Goal: Information Seeking & Learning: Learn about a topic

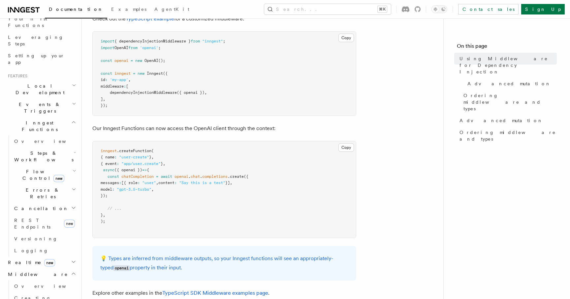
scroll to position [2, 0]
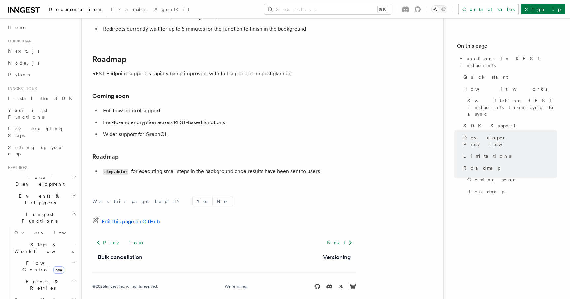
scroll to position [1054, 0]
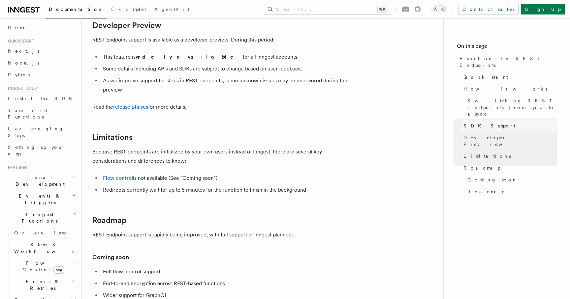
click at [491, 120] on link "SDK Support" at bounding box center [509, 126] width 96 height 12
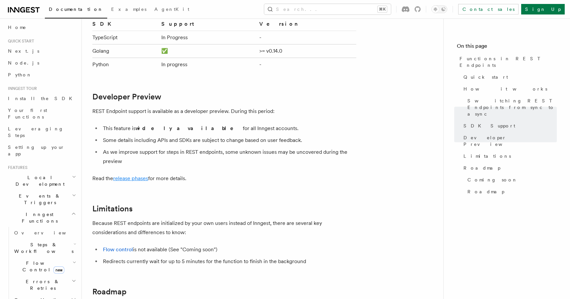
scroll to position [991, 0]
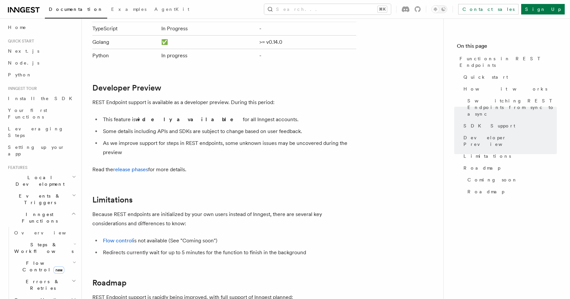
click at [65, 295] on h2 "Cancellation" at bounding box center [45, 301] width 66 height 12
click at [68, 295] on h2 "Cancellation" at bounding box center [45, 301] width 66 height 12
click at [66, 258] on h2 "Flow Control new" at bounding box center [45, 267] width 66 height 18
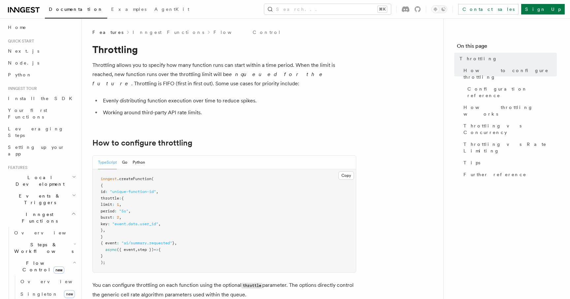
click at [222, 194] on pre "inngest .createFunction ( { id : "unique-function-id" , throttle : { limit : 1 …" at bounding box center [224, 221] width 263 height 103
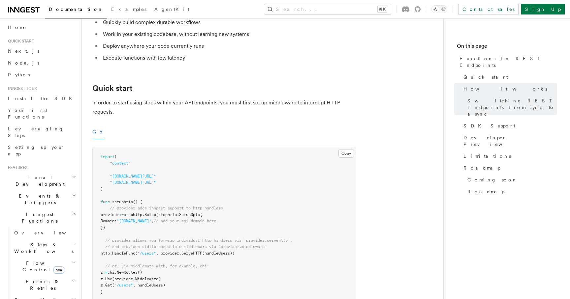
scroll to position [142, 0]
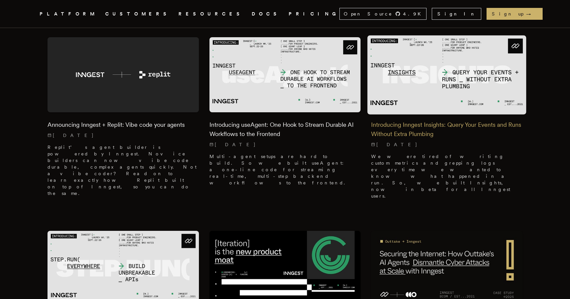
scroll to position [241, 0]
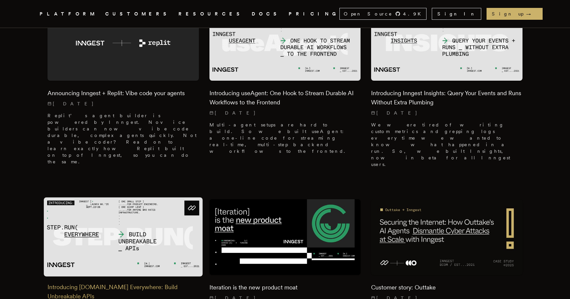
click at [145, 198] on img at bounding box center [123, 237] width 159 height 79
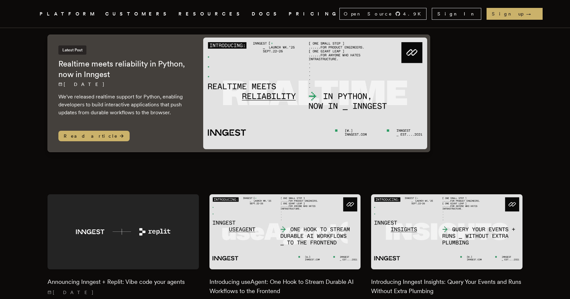
scroll to position [0, 0]
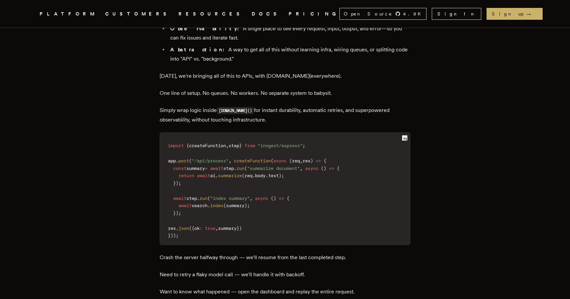
scroll to position [809, 0]
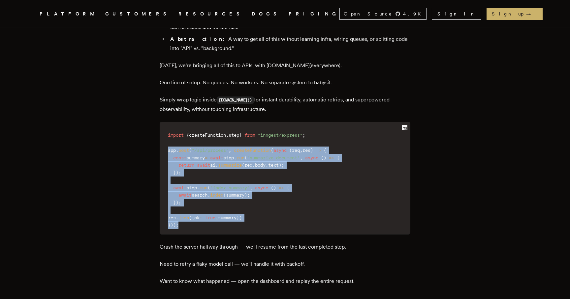
drag, startPoint x: 184, startPoint y: 176, endPoint x: 165, endPoint y: 103, distance: 75.8
click at [165, 126] on code "import { createFunction , step } from "inngest/express" ; app . post ( "/api/pr…" at bounding box center [285, 180] width 250 height 108
copy code "app . post ( "/api/process" , createFunction ( async ( req , res ) => { const s…"
click at [238, 163] on span "summarize" at bounding box center [230, 165] width 24 height 5
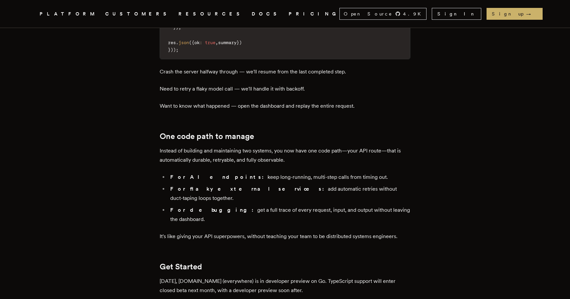
scroll to position [986, 0]
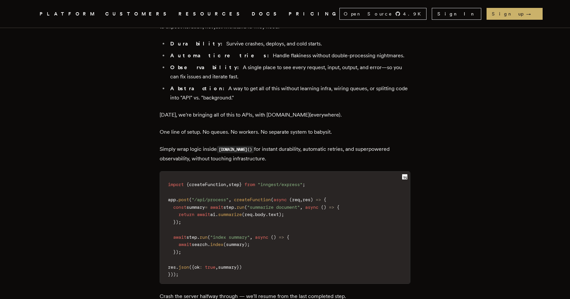
scroll to position [766, 0]
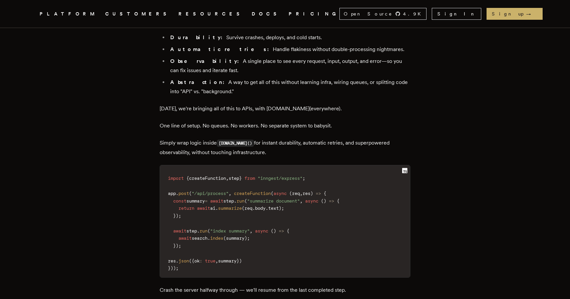
click at [274, 78] on li "Abstraction: A way to get all of this without learning infra, wiring queues, or…" at bounding box center [289, 87] width 242 height 18
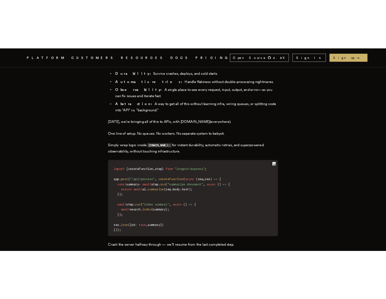
scroll to position [772, 0]
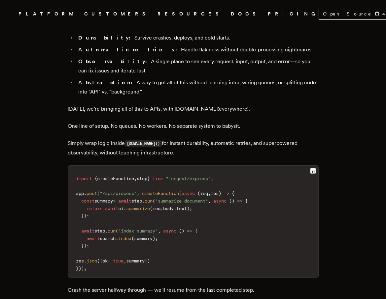
click at [154, 140] on code "[DOMAIN_NAME]()" at bounding box center [143, 143] width 37 height 7
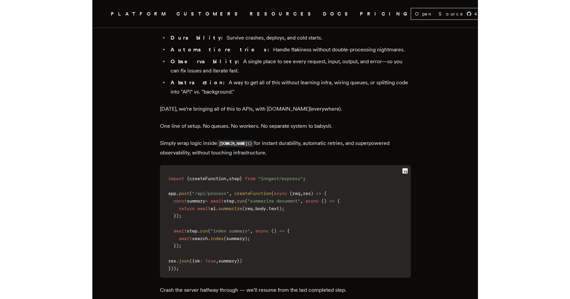
scroll to position [766, 0]
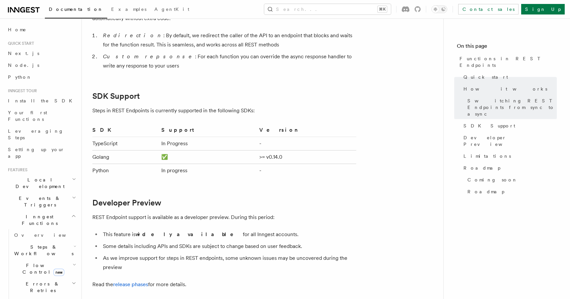
scroll to position [884, 0]
